Goal: Task Accomplishment & Management: Complete application form

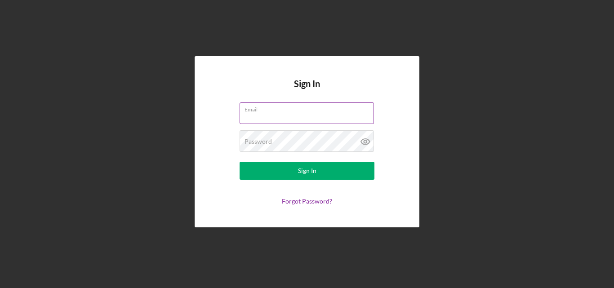
click at [300, 117] on input "Email" at bounding box center [307, 113] width 134 height 22
click at [265, 118] on input "Email" at bounding box center [307, 113] width 134 height 22
click at [271, 120] on input "Email" at bounding box center [307, 113] width 134 height 22
type input "[EMAIL_ADDRESS][DOMAIN_NAME]"
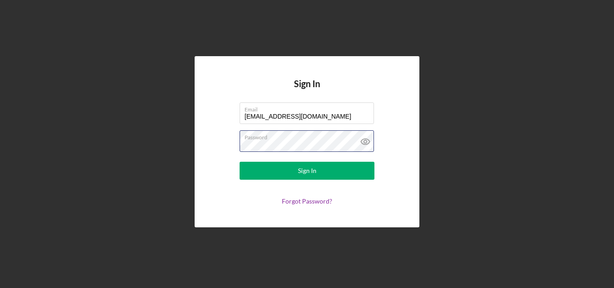
click at [240, 162] on button "Sign In" at bounding box center [307, 171] width 135 height 18
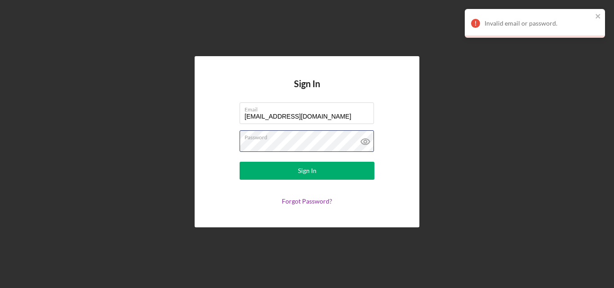
click at [240, 162] on button "Sign In" at bounding box center [307, 171] width 135 height 18
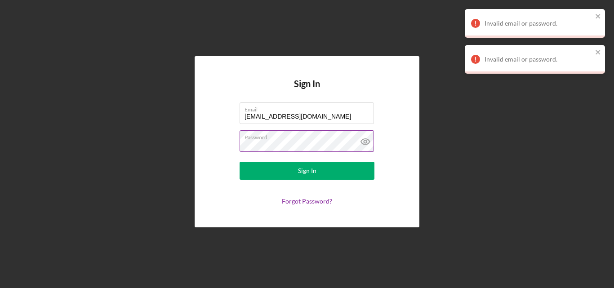
click at [364, 145] on icon at bounding box center [365, 141] width 22 height 22
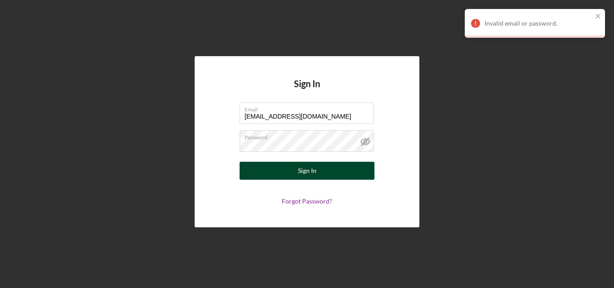
click at [270, 170] on button "Sign In" at bounding box center [307, 171] width 135 height 18
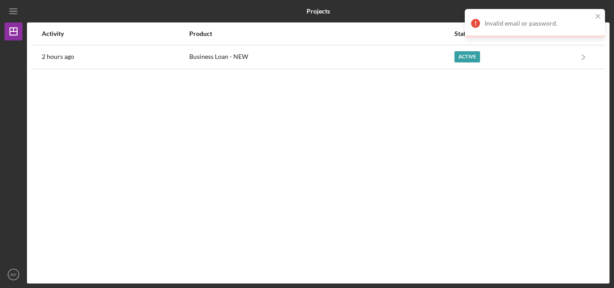
click at [424, 76] on div "Activity Product Status View 2 hours ago Business Loan - NEW Active Icon/Naviga…" at bounding box center [318, 152] width 582 height 261
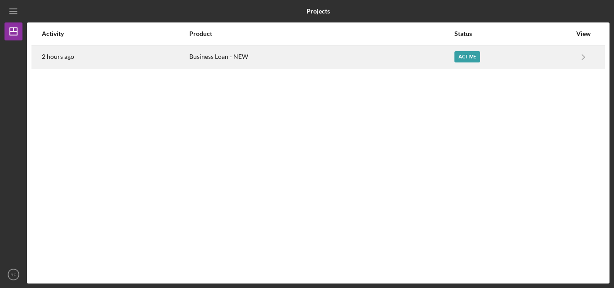
click at [411, 65] on div "Business Loan - NEW" at bounding box center [321, 57] width 264 height 22
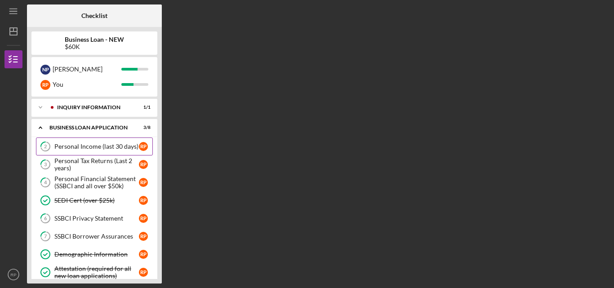
click at [115, 142] on link "2 Personal Income (last 30 days) R P" at bounding box center [94, 147] width 117 height 18
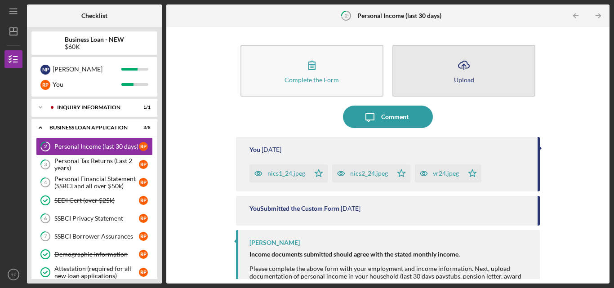
click at [452, 71] on icon "Icon/Upload" at bounding box center [463, 65] width 22 height 22
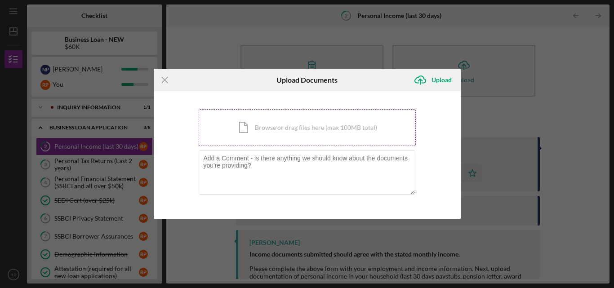
click at [248, 123] on div "Icon/Document Browse or drag files here (max 100MB total) Tap to choose files o…" at bounding box center [307, 127] width 217 height 37
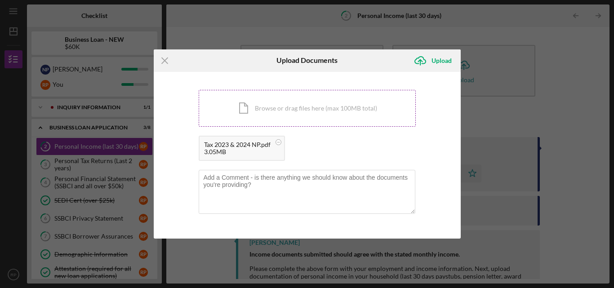
click at [350, 102] on div "Icon/Document Browse or drag files here (max 100MB total) Tap to choose files o…" at bounding box center [307, 108] width 217 height 37
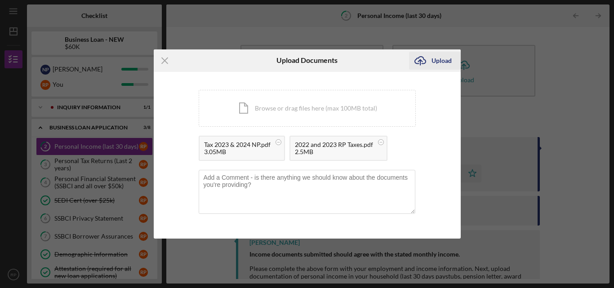
click at [442, 57] on div "Upload" at bounding box center [441, 61] width 20 height 18
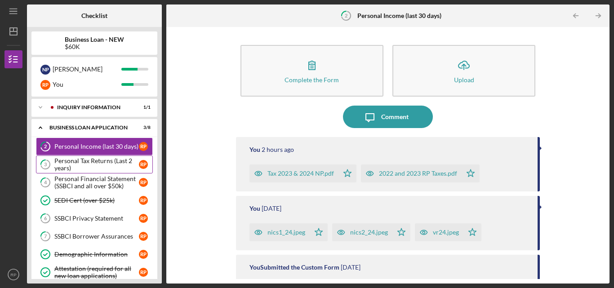
click at [117, 167] on div "Personal Tax Returns (Last 2 years)" at bounding box center [96, 164] width 84 height 14
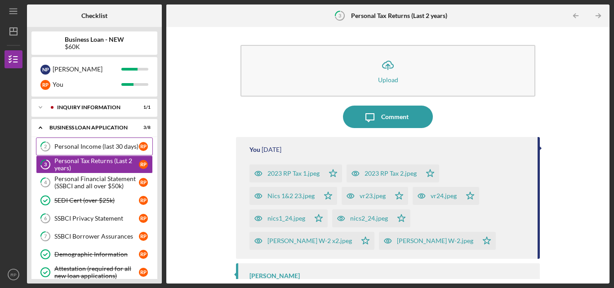
click at [99, 145] on div "Personal Income (last 30 days)" at bounding box center [96, 146] width 84 height 7
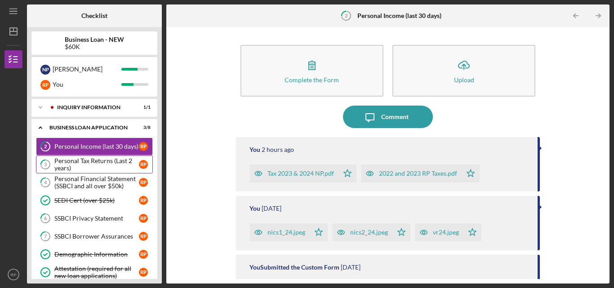
click at [103, 161] on div "Personal Tax Returns (Last 2 years)" at bounding box center [96, 164] width 84 height 14
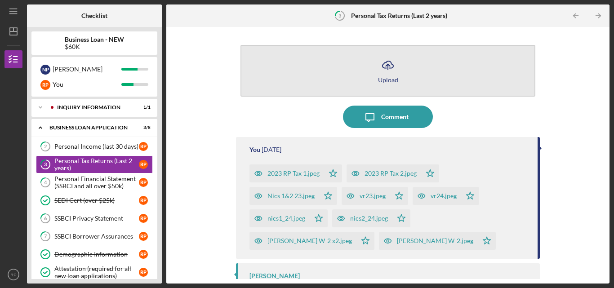
click at [395, 71] on icon "Icon/Upload" at bounding box center [388, 65] width 22 height 22
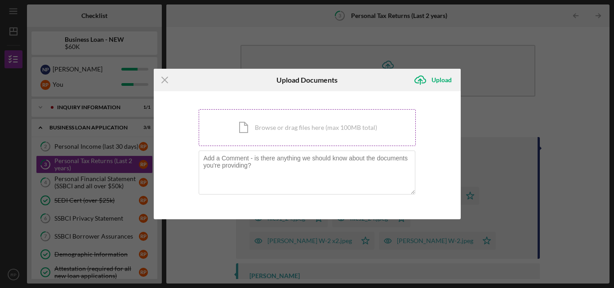
click at [336, 121] on div "Icon/Document Browse or drag files here (max 100MB total) Tap to choose files o…" at bounding box center [307, 127] width 217 height 37
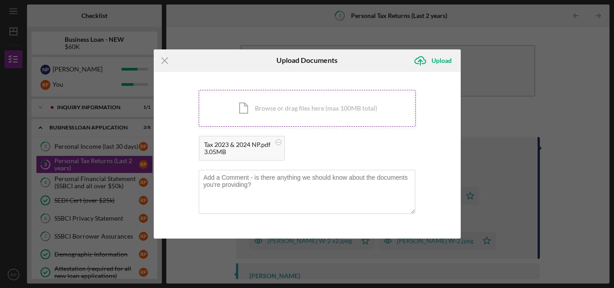
click at [299, 121] on div "Icon/Document Browse or drag files here (max 100MB total) Tap to choose files o…" at bounding box center [307, 108] width 217 height 37
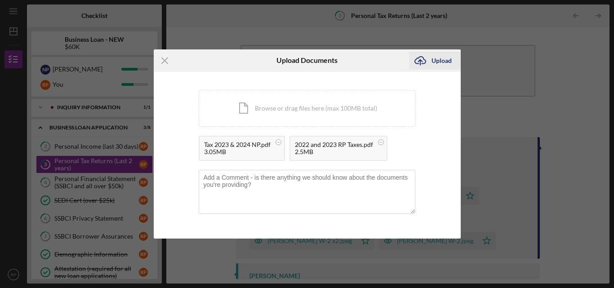
click at [442, 62] on div "Upload" at bounding box center [441, 61] width 20 height 18
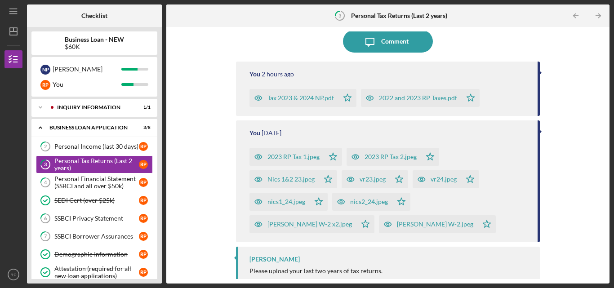
scroll to position [82, 0]
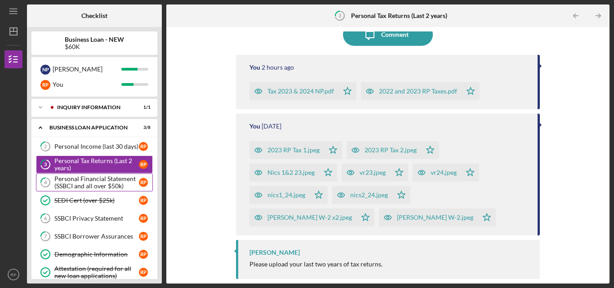
click at [91, 181] on div "Personal Financial Statement (SSBCI and all over $50k)" at bounding box center [96, 182] width 84 height 14
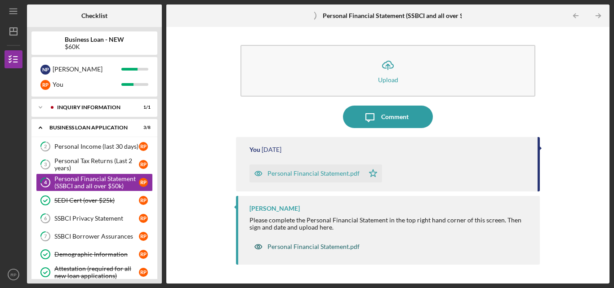
click at [292, 248] on div "Personal Financial Statement.pdf" at bounding box center [313, 246] width 92 height 7
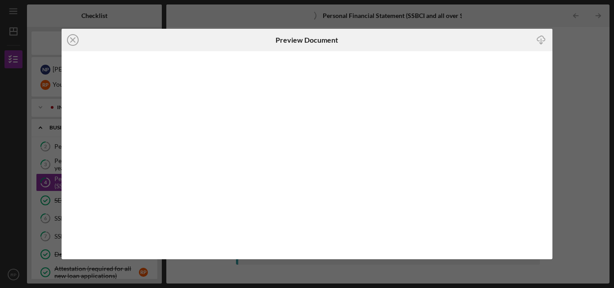
click at [478, 17] on div "Icon/Close Preview Document Icon/Download" at bounding box center [307, 144] width 614 height 288
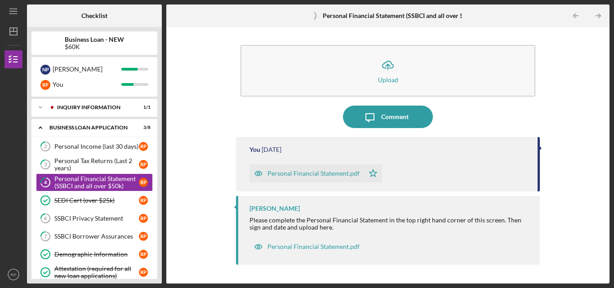
click at [312, 171] on div "Personal Financial Statement.pdf" at bounding box center [313, 173] width 92 height 7
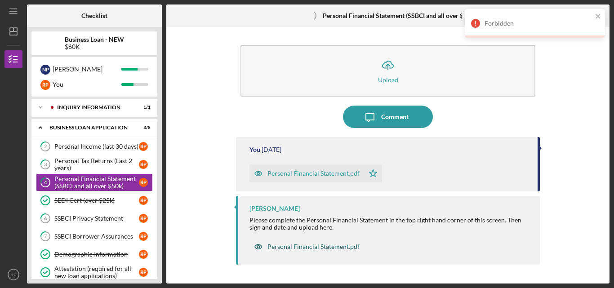
click at [301, 248] on div "Personal Financial Statement.pdf" at bounding box center [313, 246] width 92 height 7
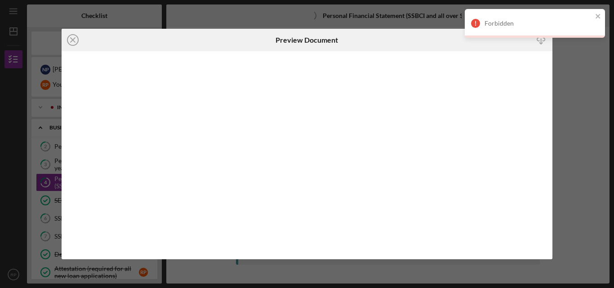
click at [541, 41] on div "Forbidden" at bounding box center [535, 27] width 144 height 40
click at [601, 16] on div "Forbidden" at bounding box center [535, 23] width 140 height 29
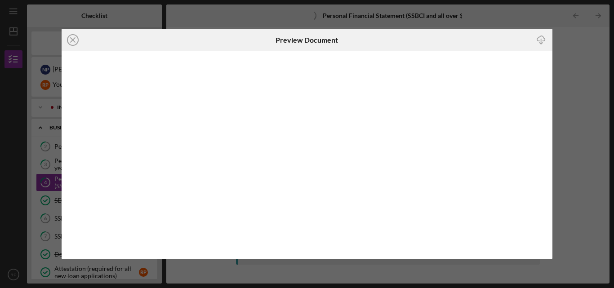
click at [540, 34] on icon "Icon/Download" at bounding box center [541, 40] width 20 height 20
click at [170, 16] on div "Icon/Close Preview Document Icon/Download" at bounding box center [307, 144] width 614 height 288
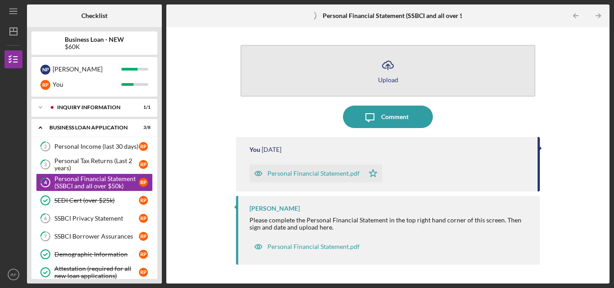
click at [393, 70] on icon "Icon/Upload" at bounding box center [388, 65] width 22 height 22
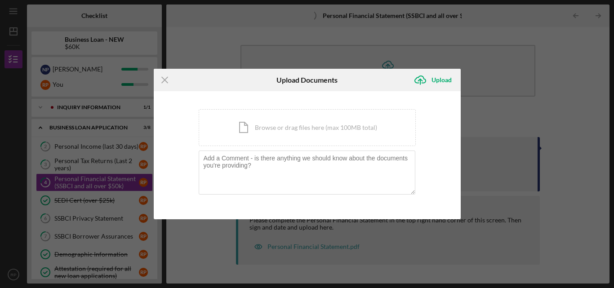
click at [304, 62] on div "Icon/Menu Close Upload Documents Icon/Upload Upload You're uploading documents …" at bounding box center [307, 144] width 614 height 288
click at [161, 81] on icon "Icon/Menu Close" at bounding box center [165, 80] width 22 height 22
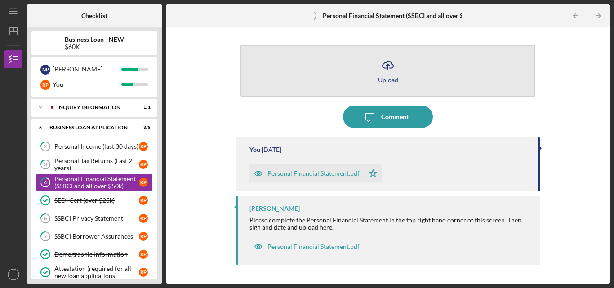
click at [329, 67] on button "Icon/Upload Upload" at bounding box center [387, 71] width 295 height 52
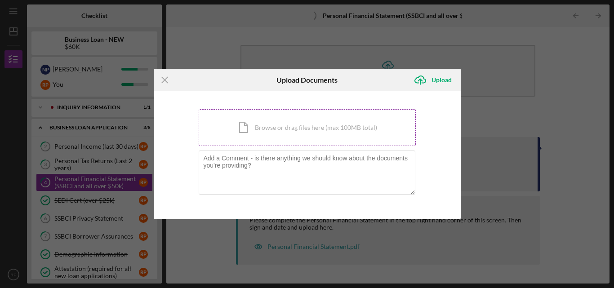
click at [313, 130] on div "Icon/Document Browse or drag files here (max 100MB total) Tap to choose files o…" at bounding box center [307, 127] width 217 height 37
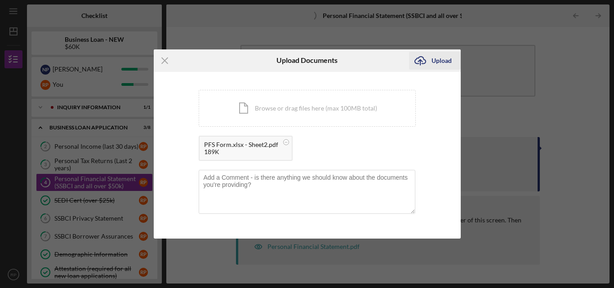
click at [446, 54] on div "Upload" at bounding box center [441, 61] width 20 height 18
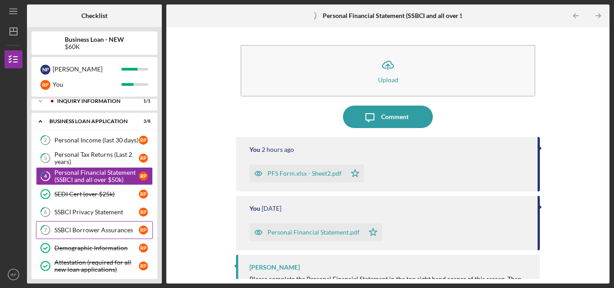
scroll to position [11, 0]
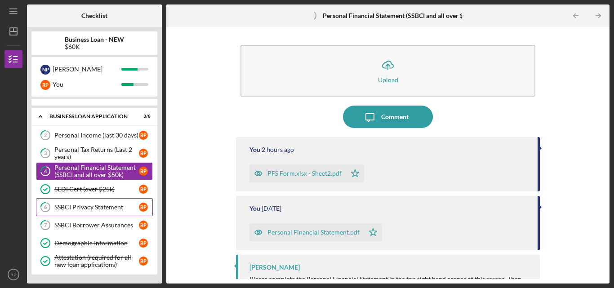
click at [98, 202] on link "6 SSBCI Privacy Statement R P" at bounding box center [94, 207] width 117 height 18
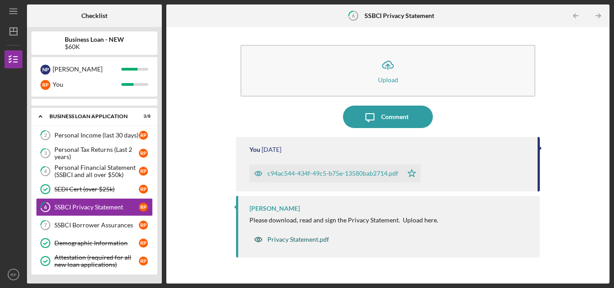
click at [310, 242] on div "Privacy Statement.pdf" at bounding box center [298, 239] width 62 height 7
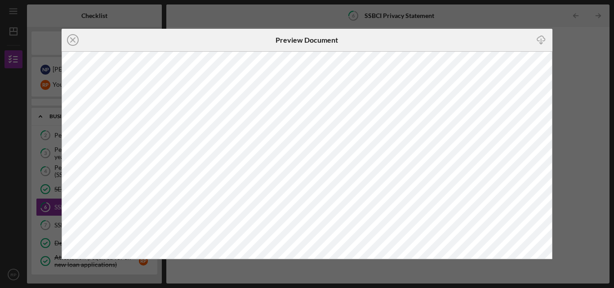
click at [603, 89] on div "Icon/Close Preview Document Icon/Download" at bounding box center [307, 144] width 614 height 288
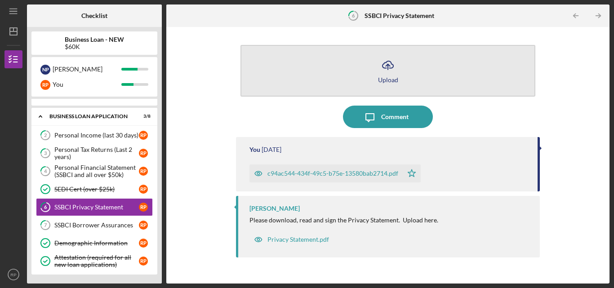
click at [404, 75] on button "Icon/Upload Upload" at bounding box center [387, 71] width 295 height 52
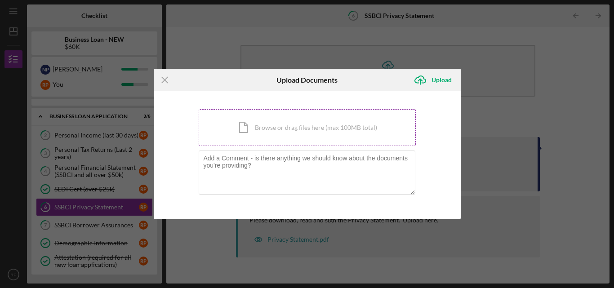
click at [321, 134] on div "Icon/Document Browse or drag files here (max 100MB total) Tap to choose files o…" at bounding box center [307, 127] width 217 height 37
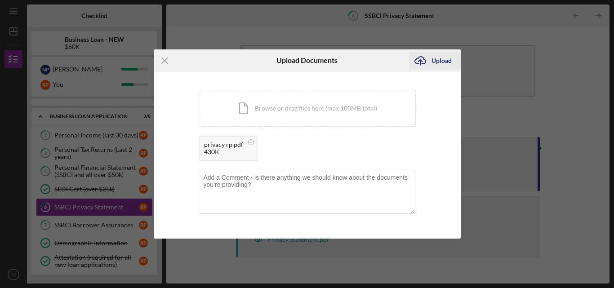
click at [429, 58] on icon "Icon/Upload" at bounding box center [420, 60] width 22 height 22
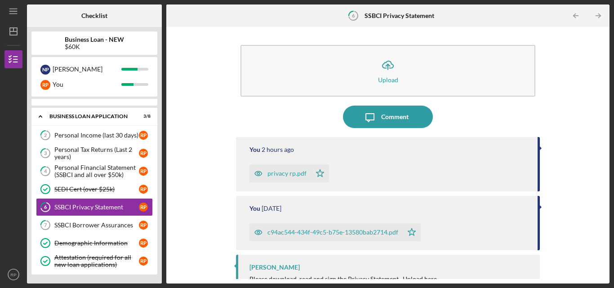
scroll to position [37, 0]
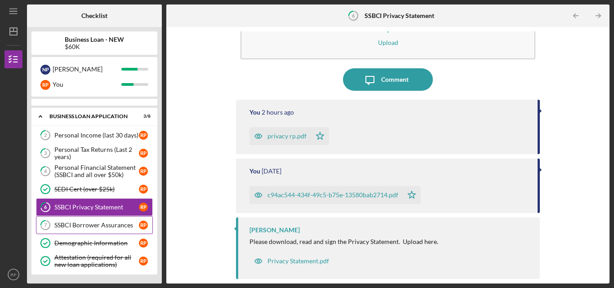
click at [115, 228] on div "SSBCI Borrower Assurances" at bounding box center [96, 225] width 84 height 7
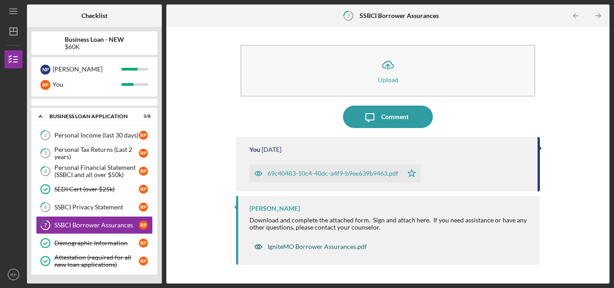
click at [322, 242] on div "IgniteMO Borrower Assurances.pdf" at bounding box center [310, 247] width 122 height 18
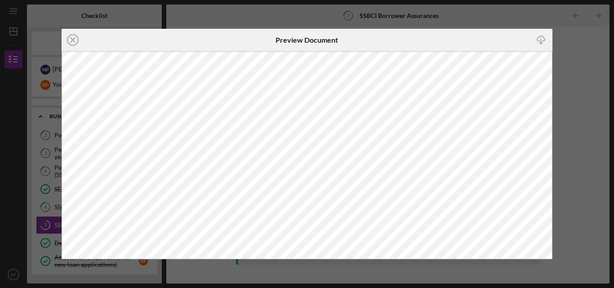
click at [594, 139] on div "Icon/Close Preview Document Icon/Download" at bounding box center [307, 144] width 614 height 288
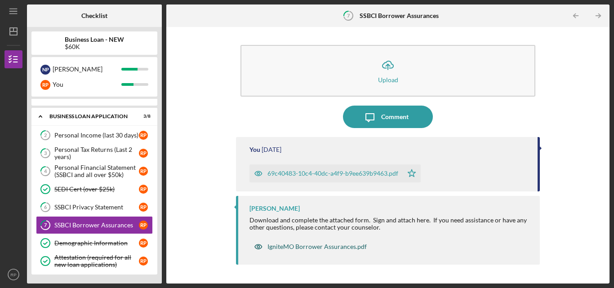
click at [340, 246] on div "IgniteMO Borrower Assurances.pdf" at bounding box center [316, 246] width 99 height 7
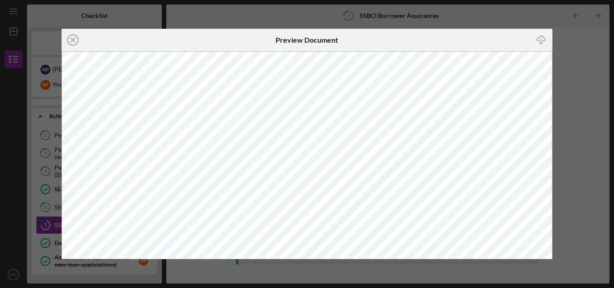
click at [585, 70] on div "Icon/Close Preview Document Icon/Download" at bounding box center [307, 144] width 614 height 288
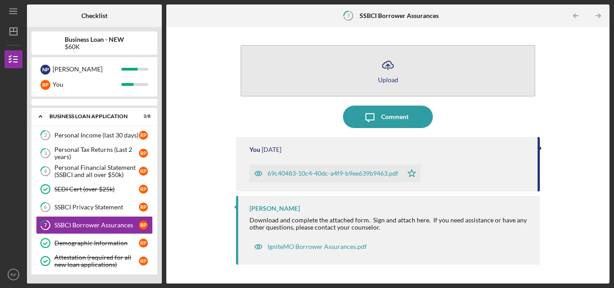
click at [383, 74] on icon "Icon/Upload" at bounding box center [388, 65] width 22 height 22
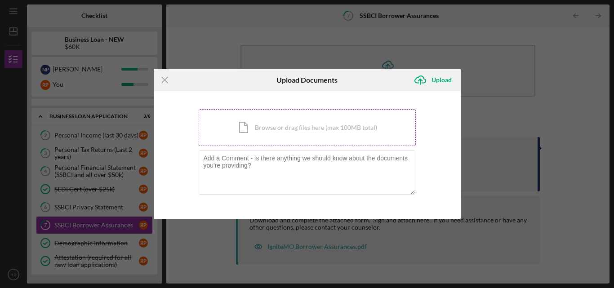
click at [314, 120] on div "Icon/Document Browse or drag files here (max 100MB total) Tap to choose files o…" at bounding box center [307, 127] width 217 height 37
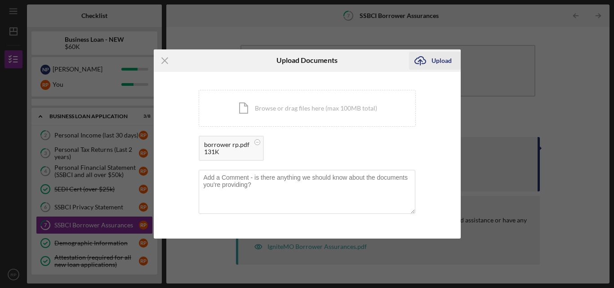
click at [429, 63] on icon "Icon/Upload" at bounding box center [420, 60] width 22 height 22
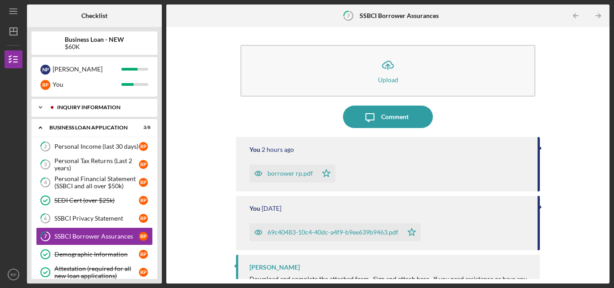
click at [96, 110] on div "INQUIRY INFORMATION" at bounding box center [99, 107] width 101 height 5
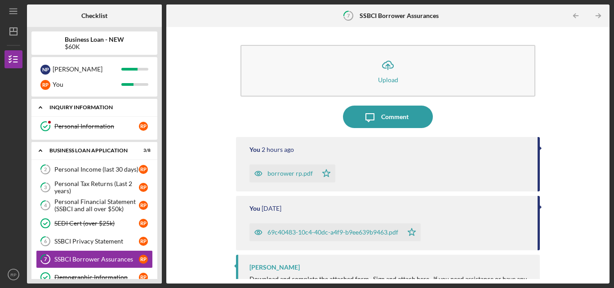
click at [96, 110] on div "Icon/Expander INQUIRY INFORMATION 1 / 1" at bounding box center [94, 107] width 126 height 18
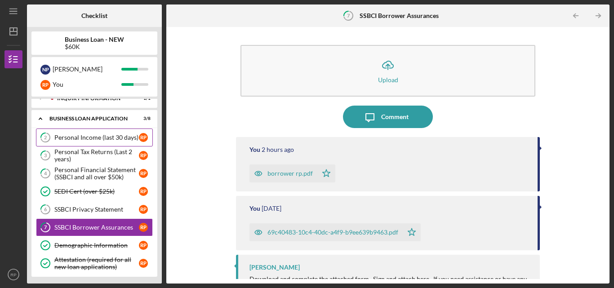
scroll to position [11, 0]
